Goal: Information Seeking & Learning: Learn about a topic

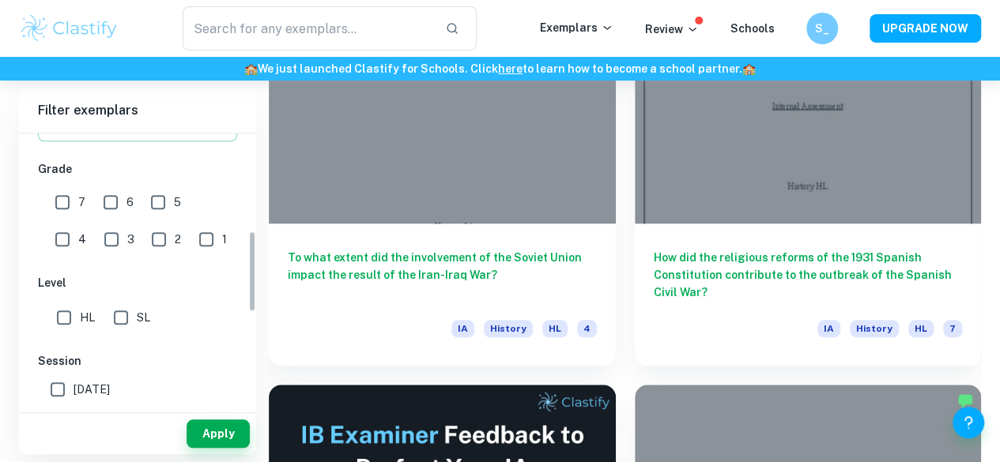
scroll to position [326, 0]
drag, startPoint x: 105, startPoint y: 238, endPoint x: 104, endPoint y: 259, distance: 21.4
click at [104, 259] on div "IB College Category IA EE TOK Notes Subject Type a subject History Type a subje…" at bounding box center [137, 264] width 237 height 914
click at [96, 234] on input "3" at bounding box center [112, 239] width 32 height 32
checkbox input "true"
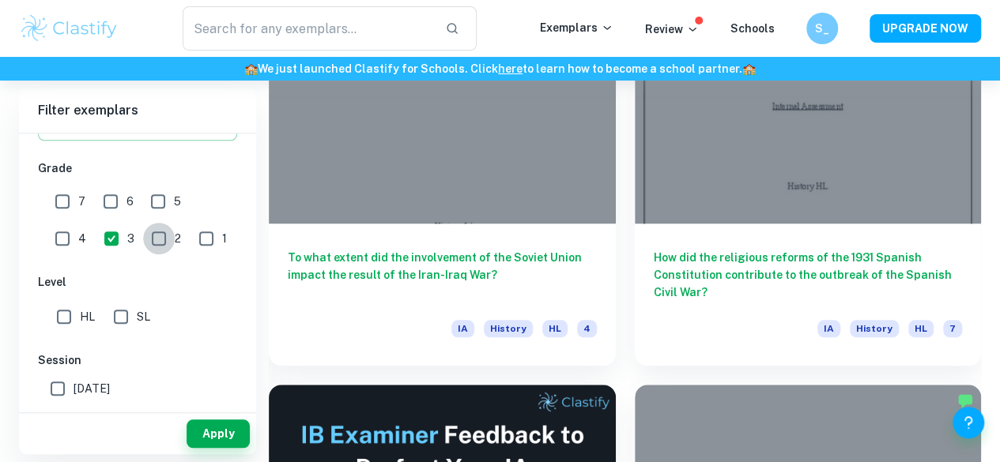
click at [143, 237] on input "2" at bounding box center [159, 239] width 32 height 32
checkbox input "true"
click at [200, 425] on button "Apply" at bounding box center [218, 434] width 63 height 28
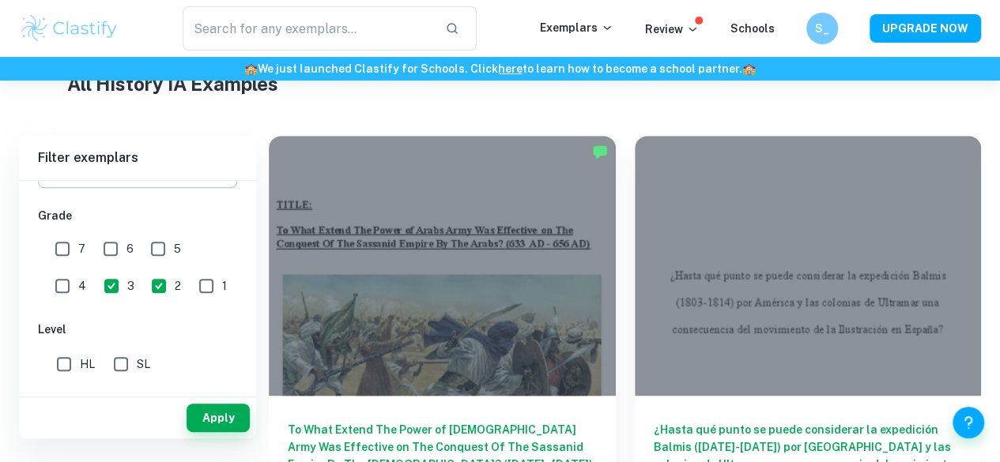
scroll to position [381, 0]
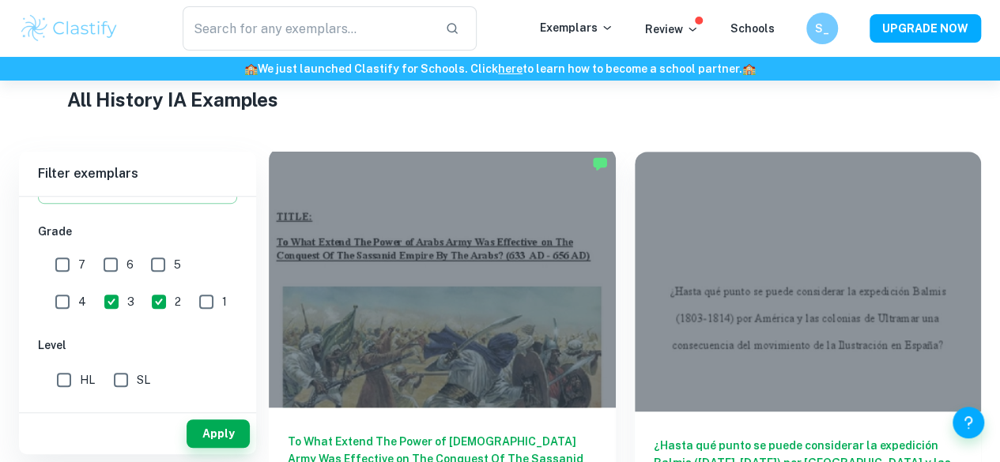
click at [384, 232] on div at bounding box center [442, 278] width 347 height 260
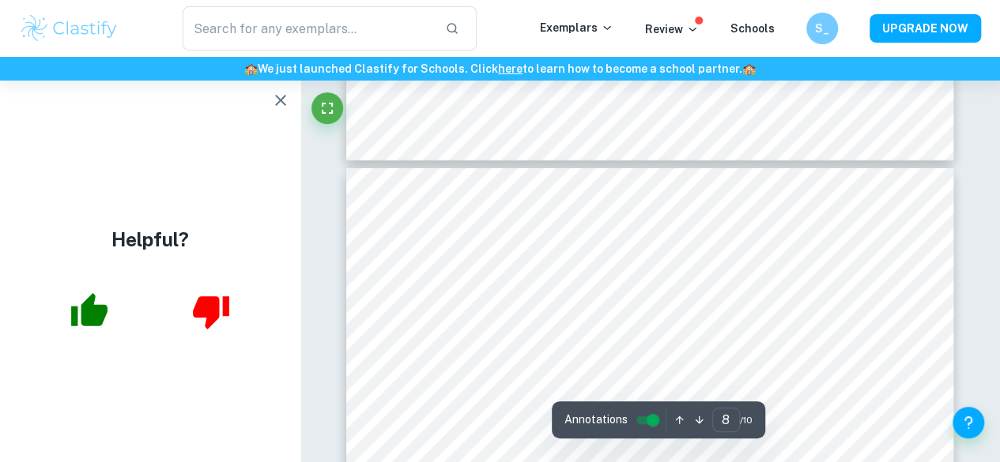
scroll to position [5675, 0]
click at [289, 106] on icon "button" at bounding box center [280, 100] width 19 height 19
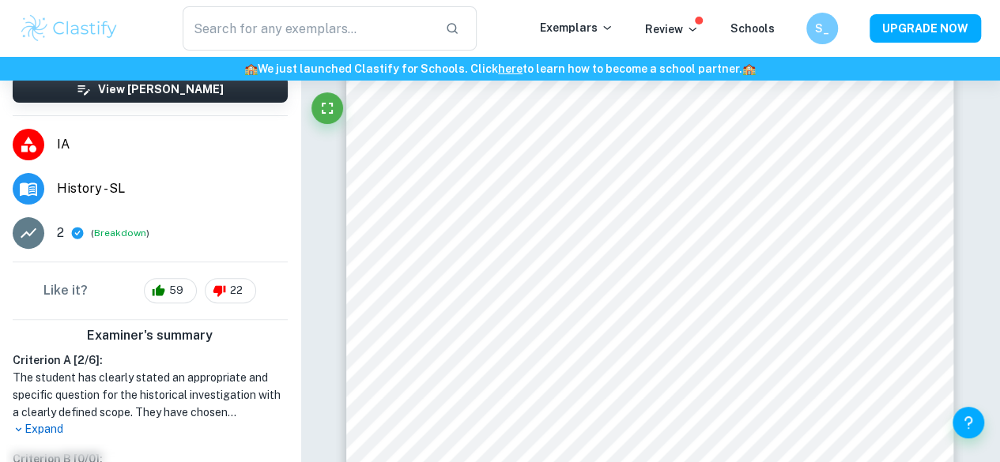
scroll to position [0, 0]
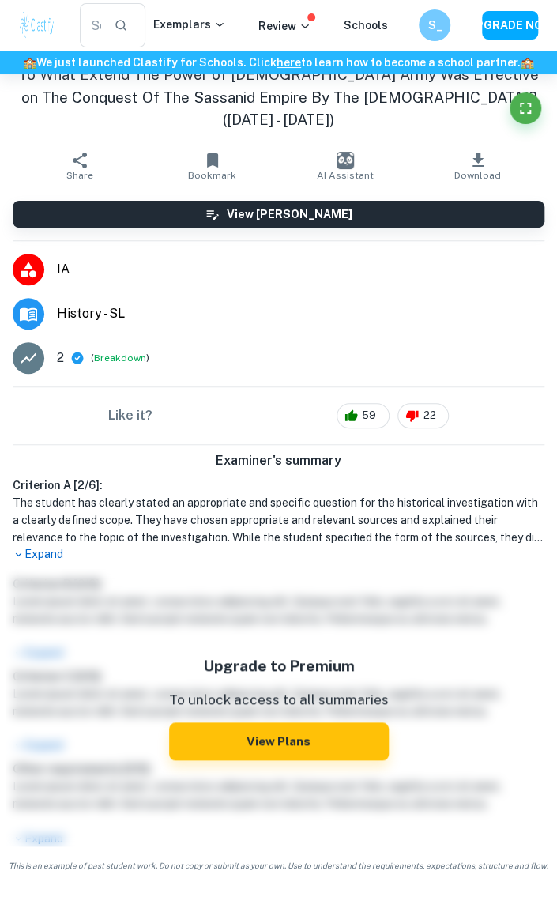
type input "7"
